Goal: Information Seeking & Learning: Find specific fact

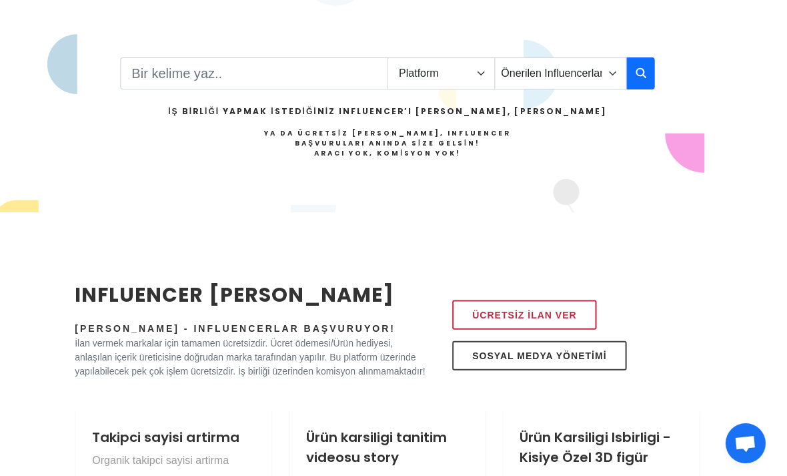
scroll to position [312, 1]
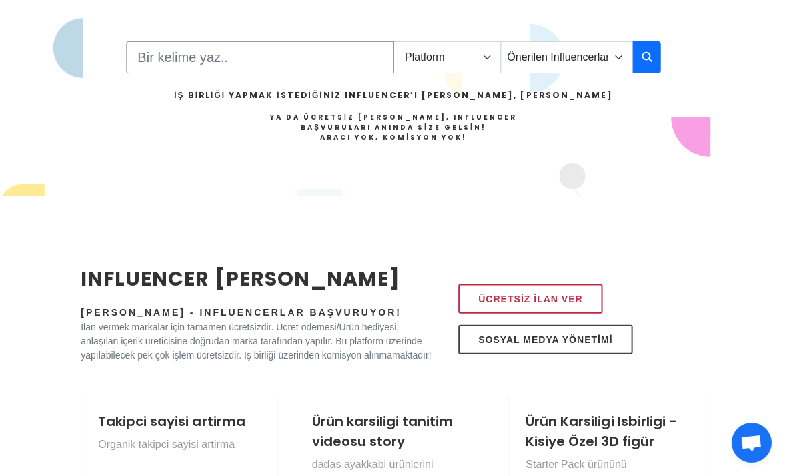
click at [322, 59] on input "Search" at bounding box center [260, 58] width 267 height 32
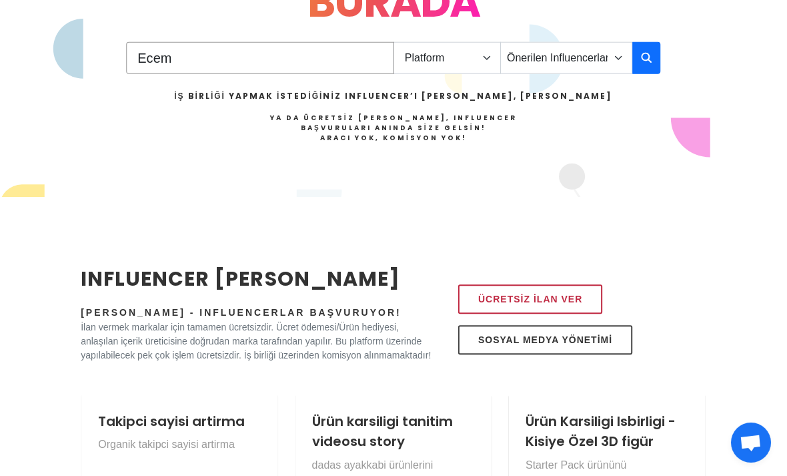
type input "Ecem"
click at [638, 65] on button "button" at bounding box center [646, 59] width 28 height 32
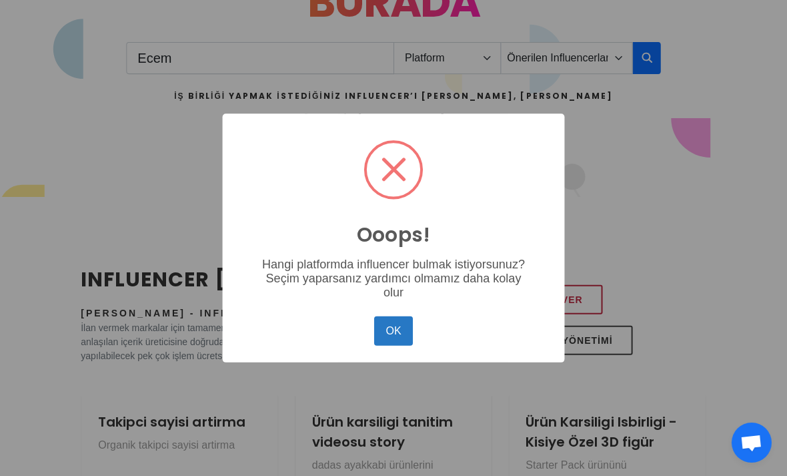
scroll to position [328, 0]
click at [398, 341] on button "OK" at bounding box center [393, 330] width 39 height 29
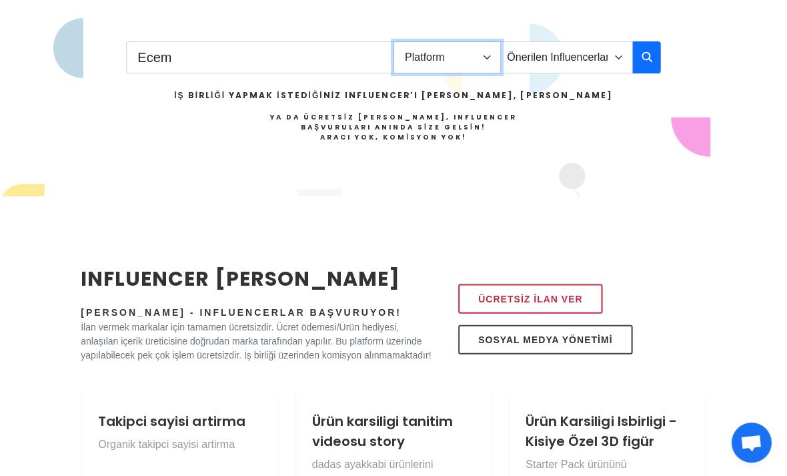
click at [462, 59] on select "Platform Instagram Facebook Youtube Tiktok Twitter Twitch" at bounding box center [447, 58] width 107 height 32
select select "1"
click at [651, 55] on button "button" at bounding box center [646, 58] width 28 height 32
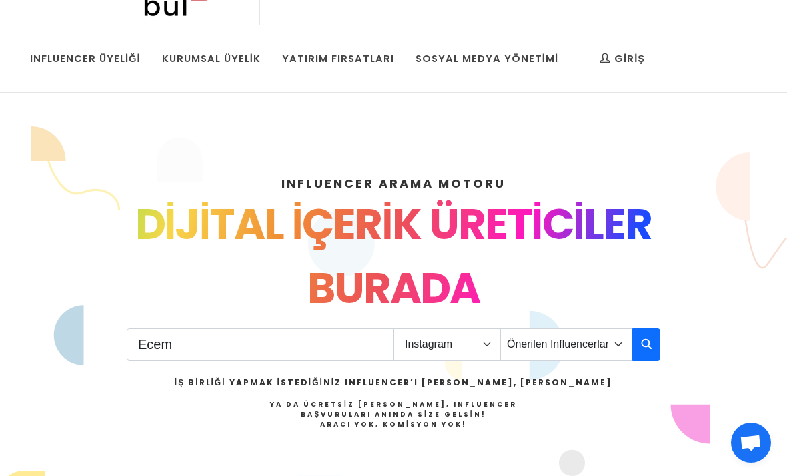
scroll to position [0, 0]
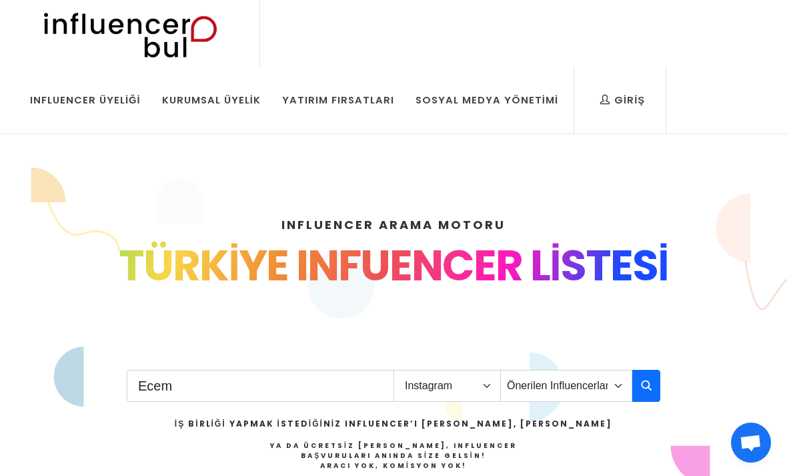
click at [197, 384] on input "Ecem" at bounding box center [260, 386] width 267 height 32
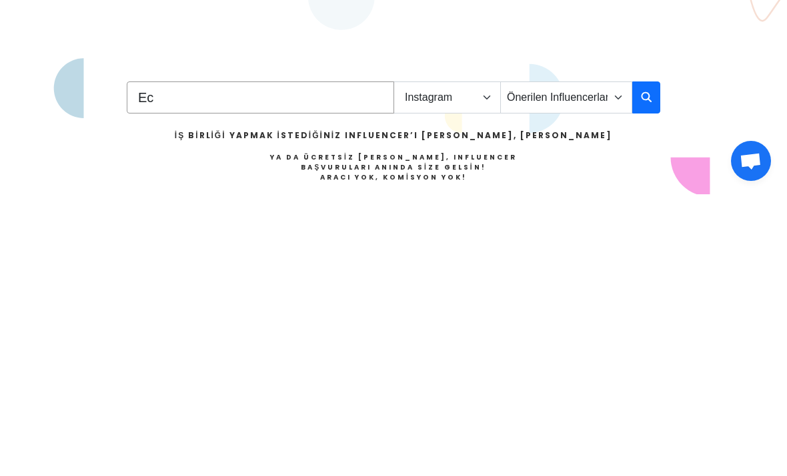
type input "E"
type input "Mellnuty"
click at [648, 363] on button "button" at bounding box center [646, 379] width 28 height 32
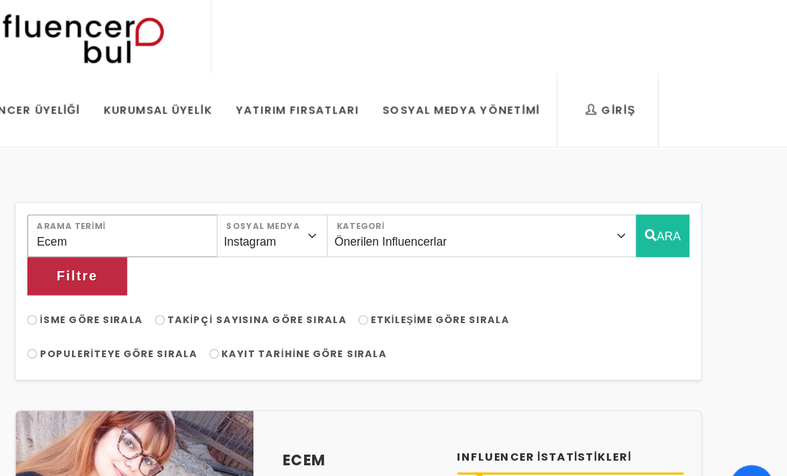
click at [137, 212] on input "Ecem" at bounding box center [179, 214] width 173 height 39
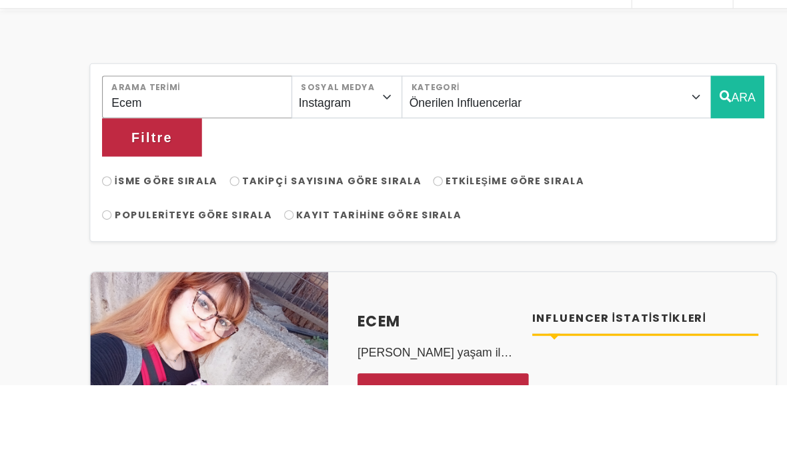
click at [208, 195] on input "Ecem" at bounding box center [179, 214] width 173 height 39
click at [155, 195] on input "Ecem" at bounding box center [179, 214] width 173 height 39
click at [138, 195] on input "Ecem" at bounding box center [179, 214] width 173 height 39
type input "E"
click at [646, 195] on button "ARA" at bounding box center [670, 214] width 49 height 39
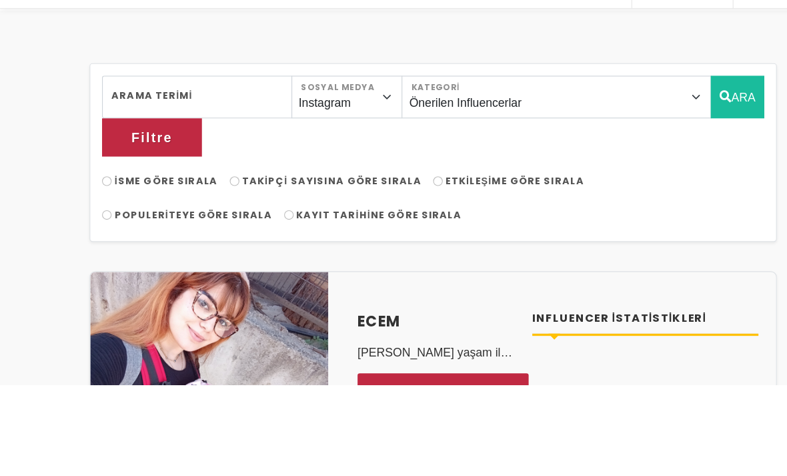
scroll to position [83, 0]
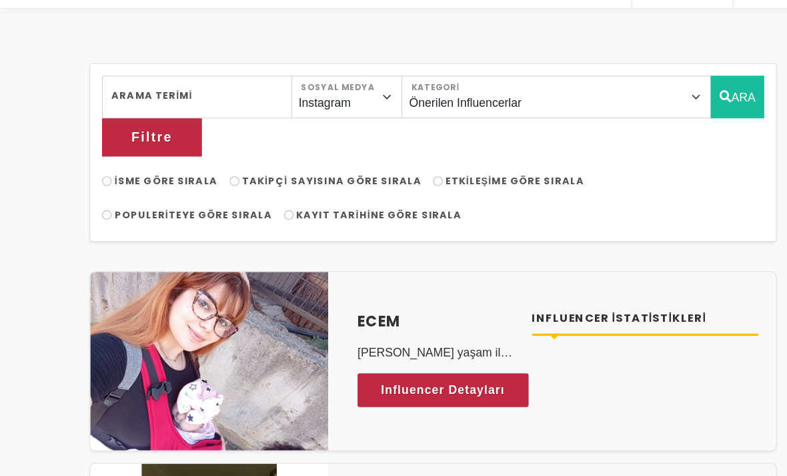
click at [646, 112] on button "ARA" at bounding box center [670, 131] width 49 height 39
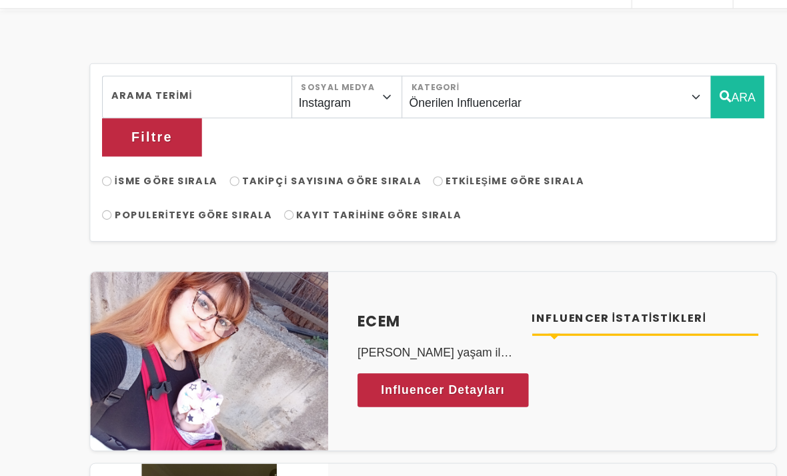
click at [646, 112] on button "ARA" at bounding box center [670, 131] width 49 height 39
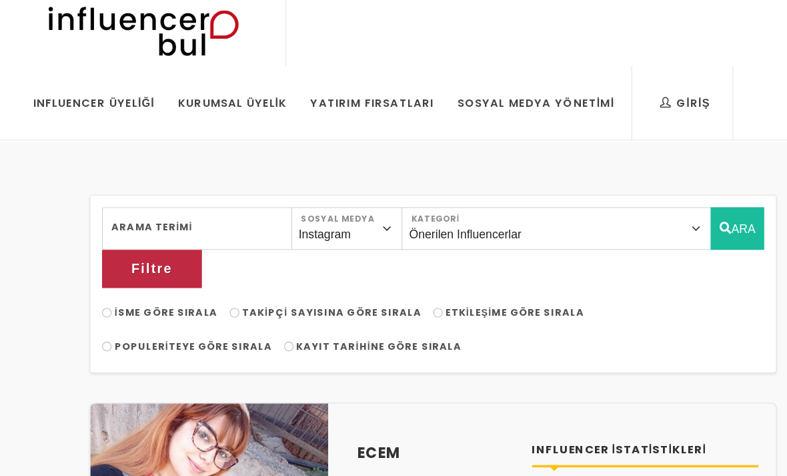
scroll to position [0, 0]
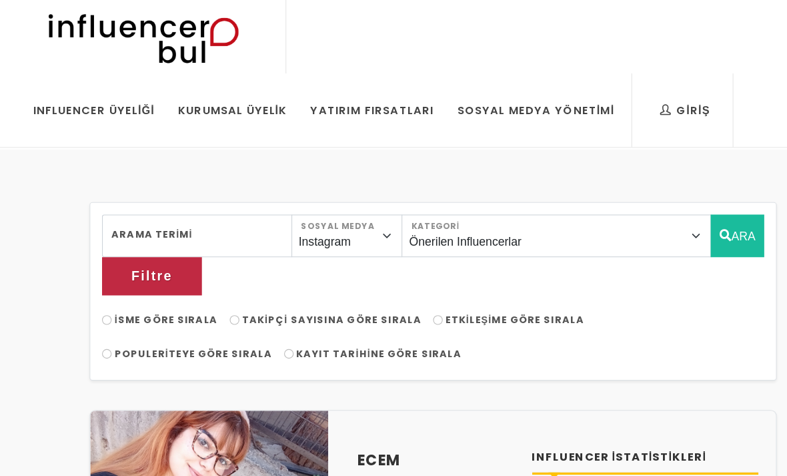
click at [646, 213] on button "ARA" at bounding box center [670, 214] width 49 height 39
click at [646, 212] on button "ARA" at bounding box center [670, 214] width 49 height 39
click at [646, 215] on button "ARA" at bounding box center [670, 214] width 49 height 39
